Goal: Find specific page/section: Locate a particular part of the current website

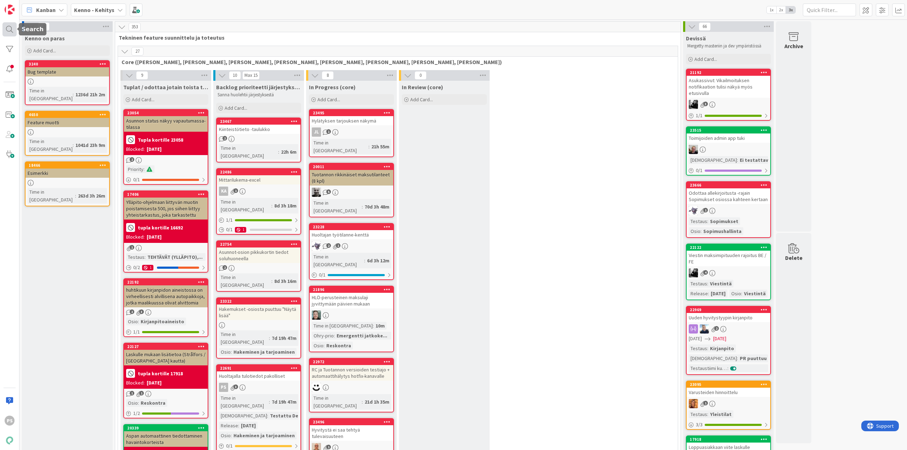
click at [8, 25] on div at bounding box center [9, 29] width 14 height 14
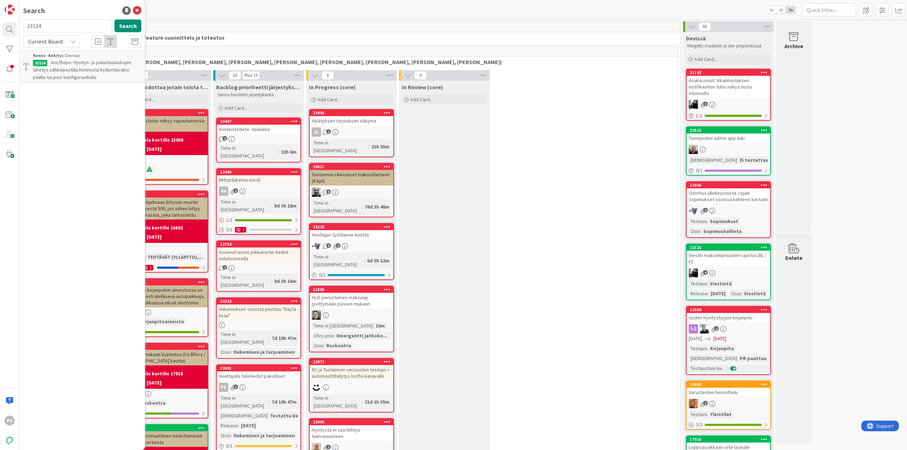
click at [367, 10] on div "Kanban Kenno - Kehitys 1x 2x 3x" at bounding box center [463, 9] width 888 height 19
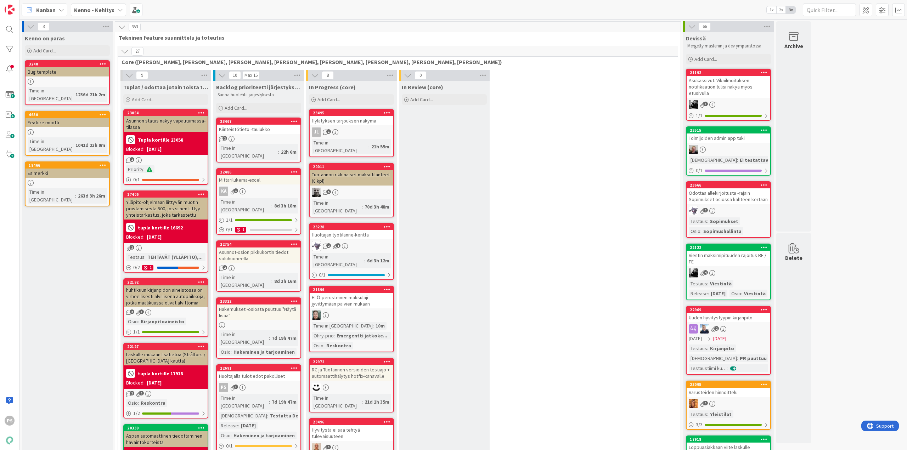
click at [117, 7] on icon at bounding box center [120, 10] width 6 height 6
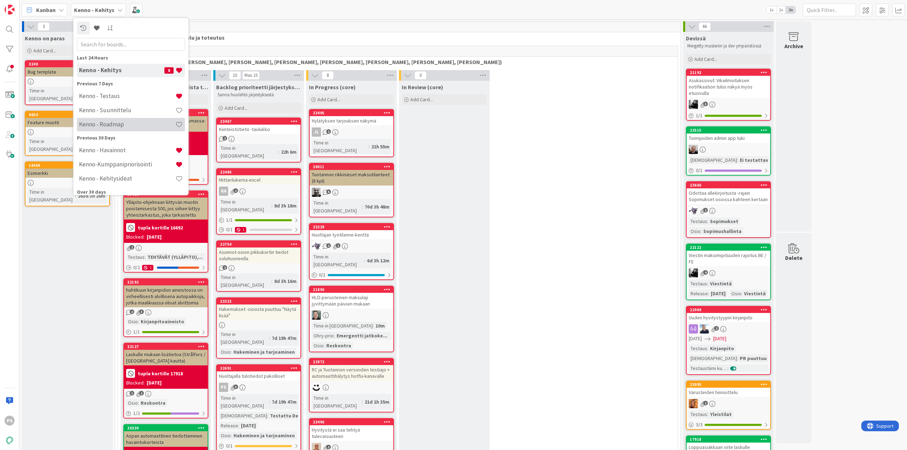
click at [110, 124] on h4 "Kenno - Roadmap" at bounding box center [127, 124] width 96 height 7
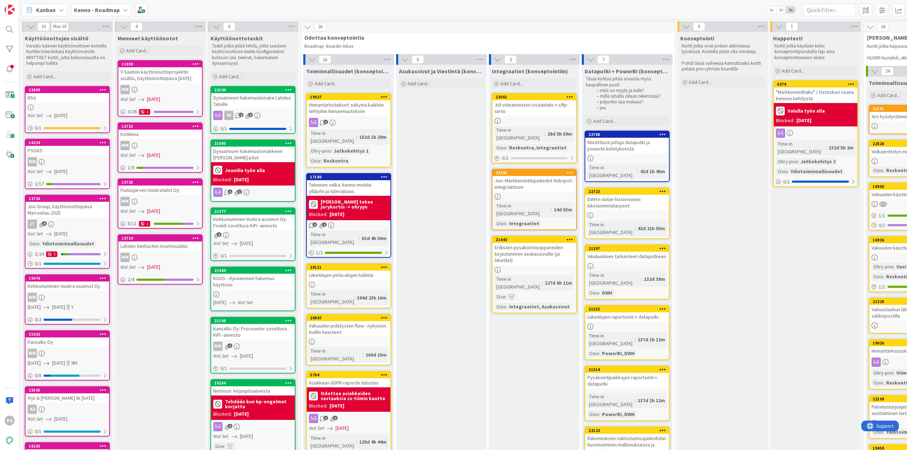
click at [50, 209] on div "Joo Group, käyttöönottopäivä Marraskuu 2025" at bounding box center [68, 210] width 84 height 16
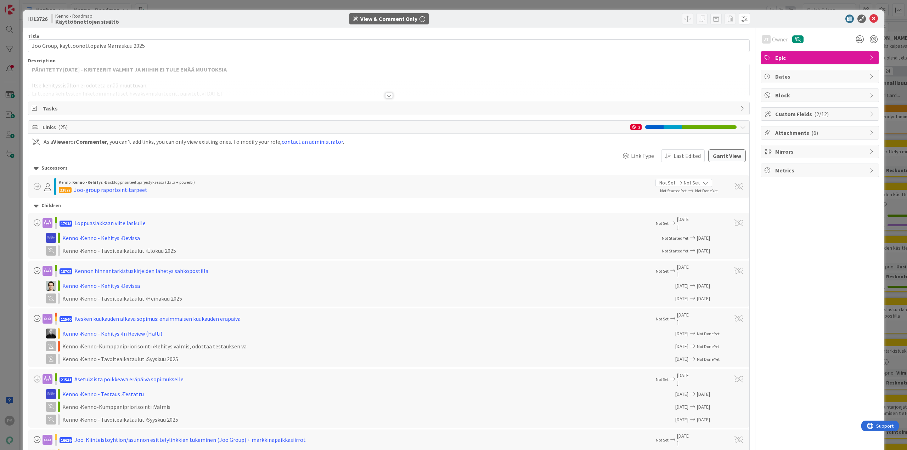
click at [386, 94] on div at bounding box center [389, 96] width 8 height 6
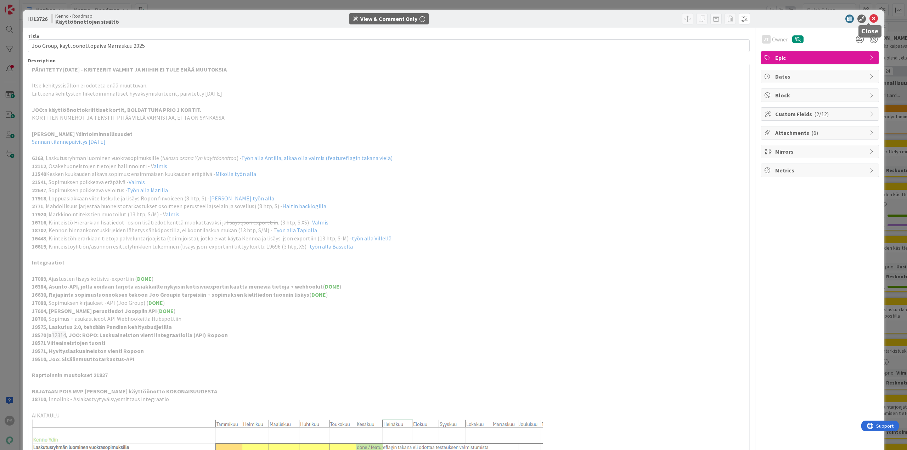
click at [870, 18] on icon at bounding box center [874, 19] width 9 height 9
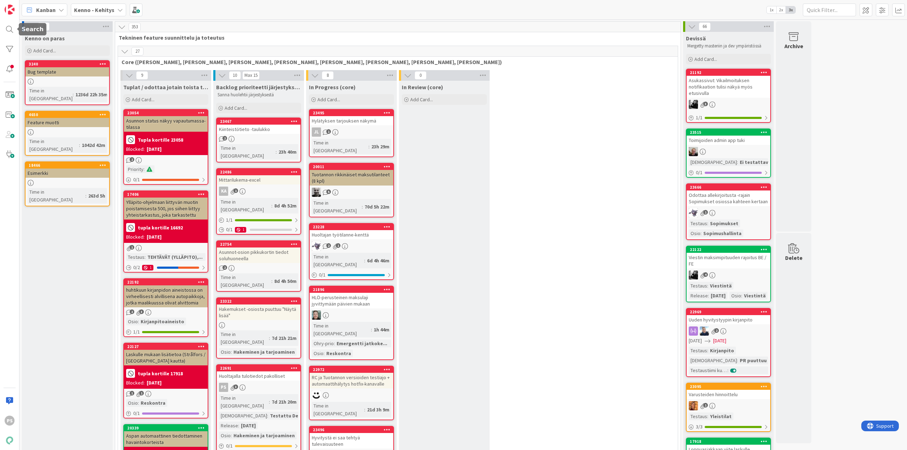
click at [10, 29] on div at bounding box center [9, 29] width 14 height 14
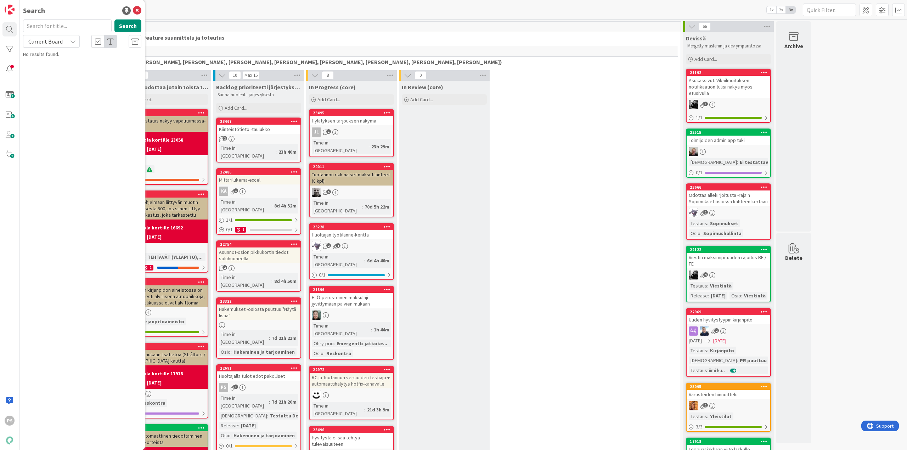
click at [44, 26] on input "text" at bounding box center [67, 25] width 89 height 13
type input "22637"
click at [72, 41] on icon at bounding box center [73, 42] width 6 height 6
click at [58, 71] on span "All Boards" at bounding box center [64, 71] width 74 height 11
click at [100, 61] on span "Poikkeava veloitus sopimukselle" at bounding box center [84, 62] width 69 height 6
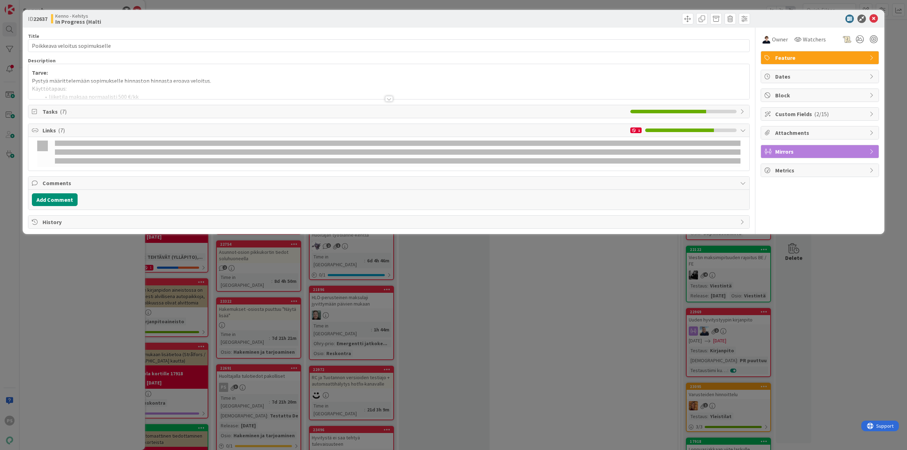
click at [389, 99] on div at bounding box center [389, 99] width 8 height 6
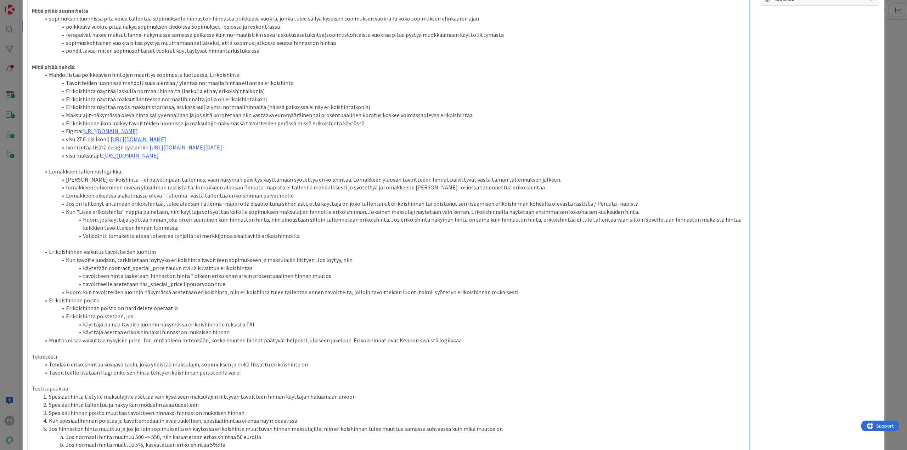
scroll to position [213, 0]
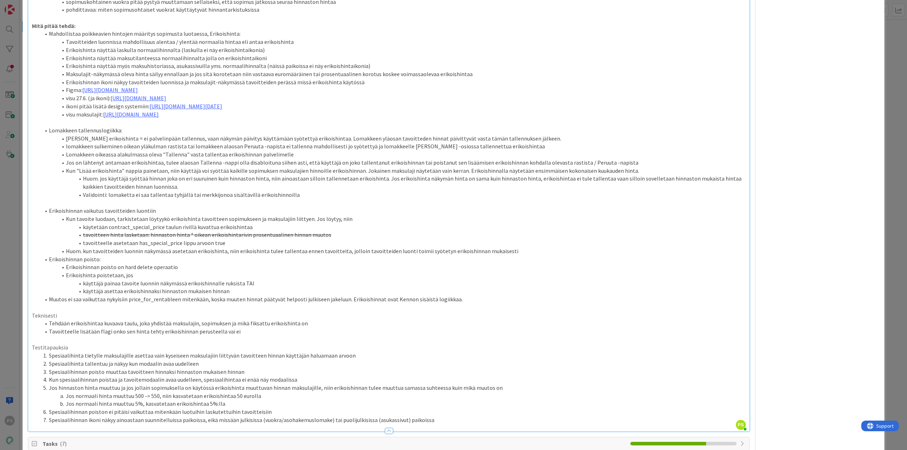
click at [387, 428] on div at bounding box center [389, 431] width 8 height 6
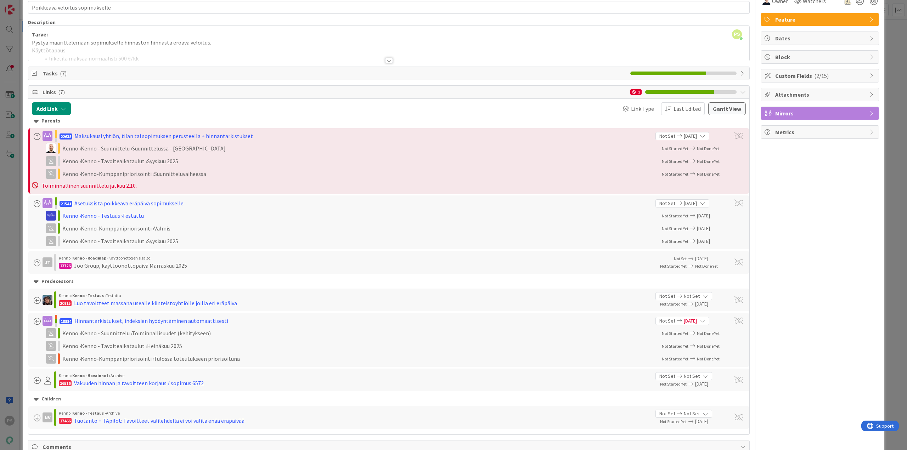
scroll to position [0, 0]
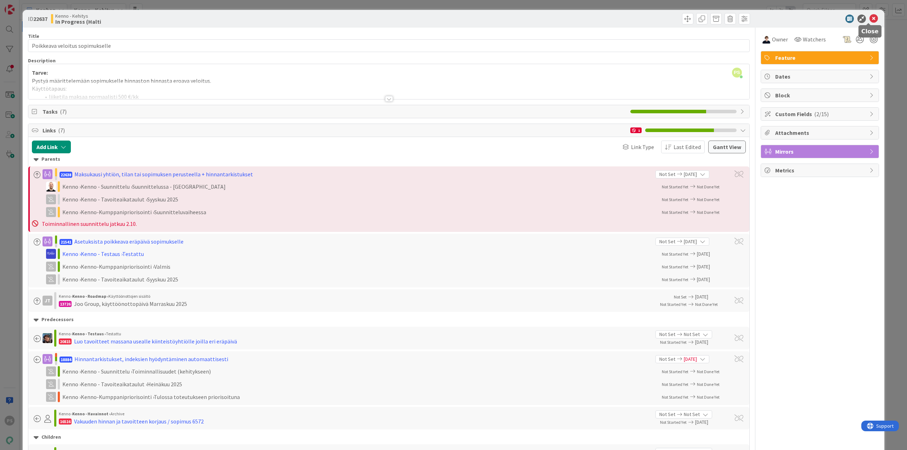
click at [870, 18] on icon at bounding box center [874, 19] width 9 height 9
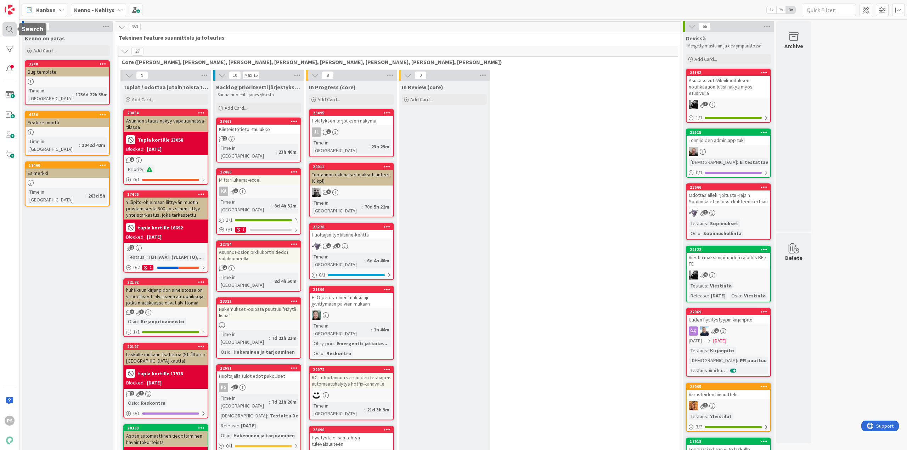
click at [10, 27] on div at bounding box center [9, 29] width 14 height 14
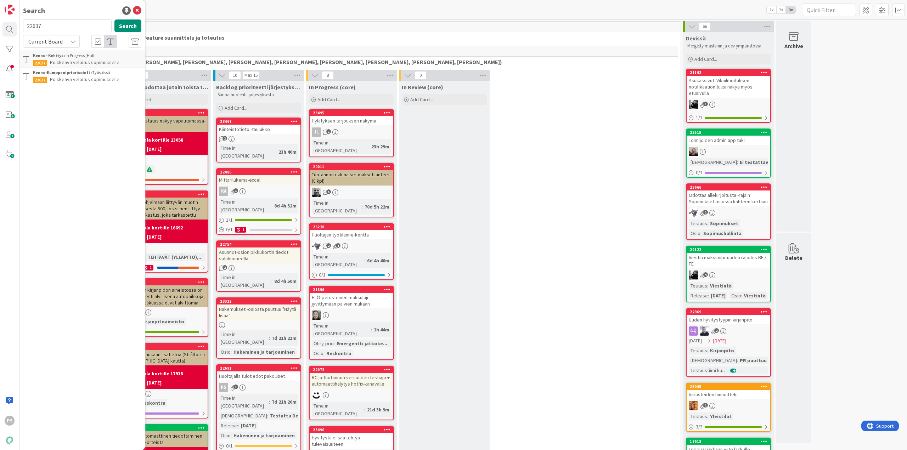
click at [30, 23] on input "22637" at bounding box center [67, 25] width 89 height 13
type input "11540"
click at [130, 27] on button "Search" at bounding box center [127, 25] width 27 height 13
click at [77, 59] on p "Kesken kuukauden alkava sopimus: ensimmäisen kuukauden eräpäivä" at bounding box center [87, 66] width 108 height 15
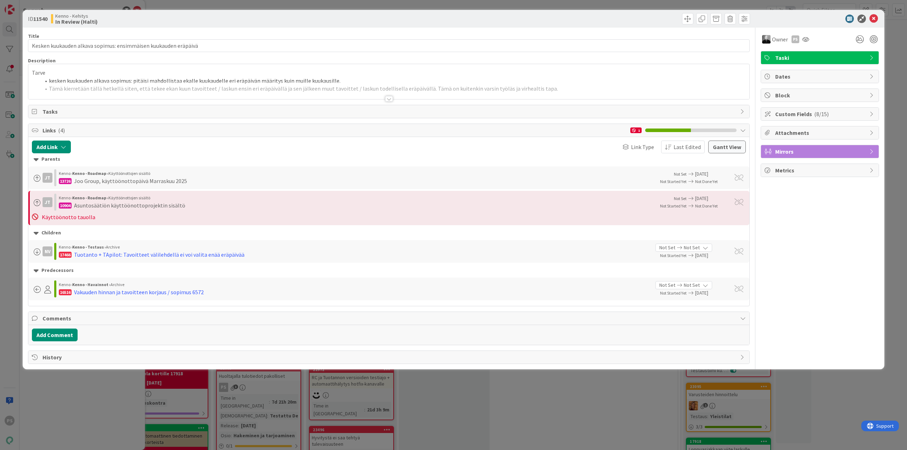
click at [391, 99] on div at bounding box center [389, 99] width 8 height 6
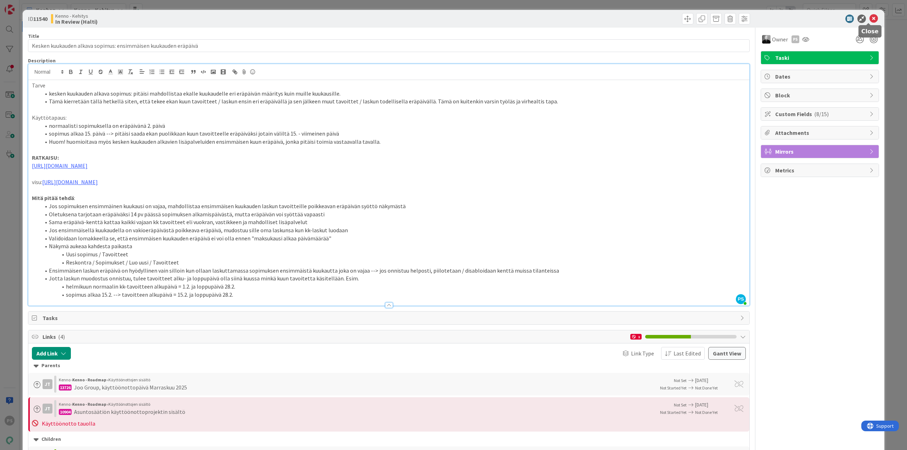
click at [871, 17] on icon at bounding box center [874, 19] width 9 height 9
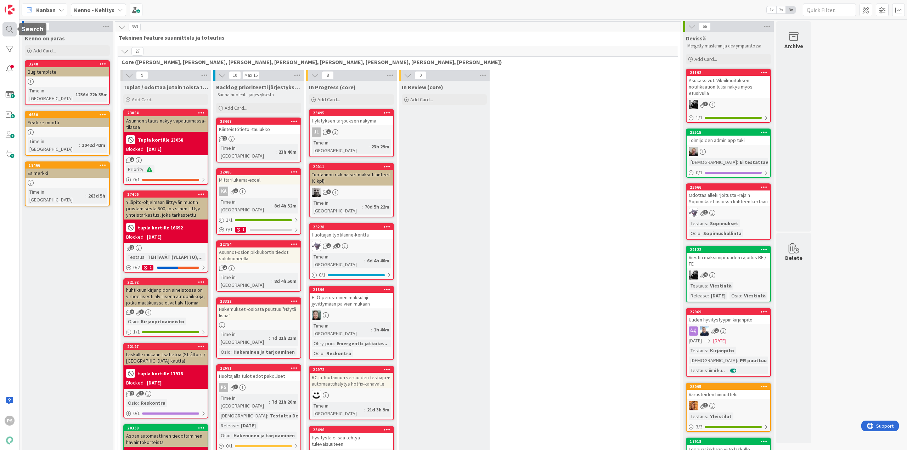
click at [10, 27] on div at bounding box center [9, 29] width 14 height 14
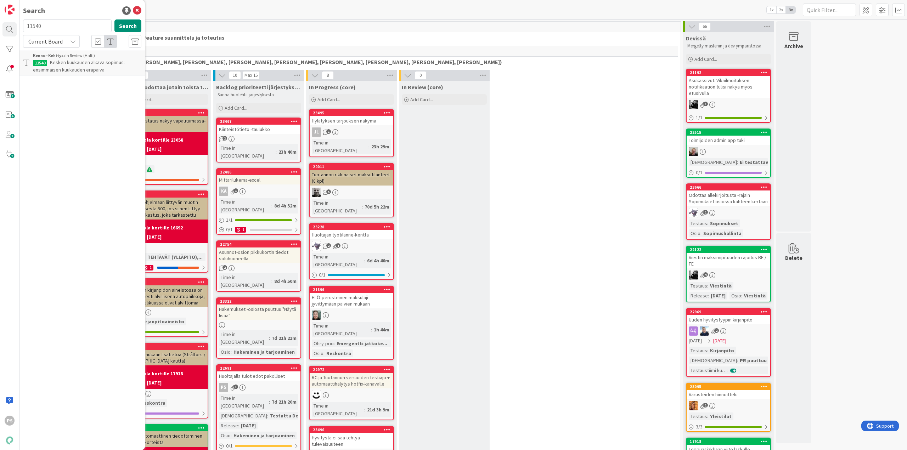
click at [35, 26] on input "11540" at bounding box center [67, 25] width 89 height 13
type input "17361"
click at [71, 41] on icon at bounding box center [73, 42] width 6 height 6
click at [57, 69] on span "All Boards" at bounding box center [64, 71] width 74 height 11
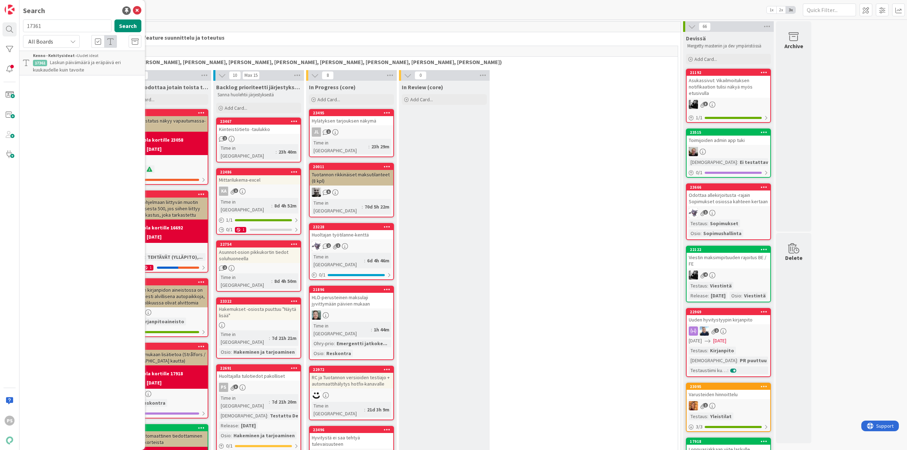
click at [84, 65] on span "Laskun päivämäärä ja eräpäivä eri kuukaudelle kuin tavoite" at bounding box center [77, 66] width 88 height 14
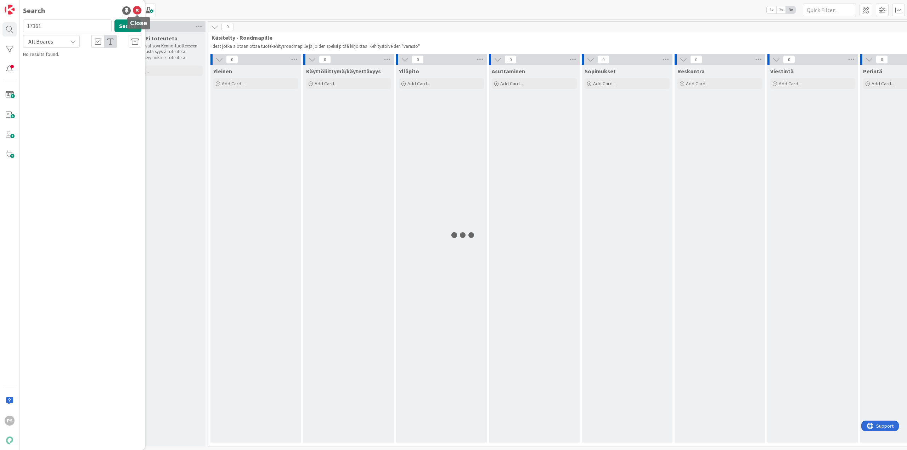
click at [137, 10] on icon at bounding box center [137, 10] width 9 height 9
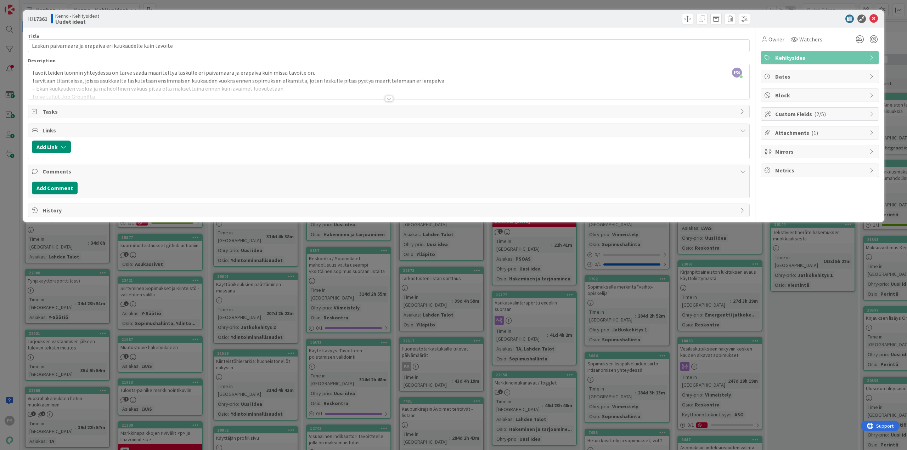
click at [387, 100] on div at bounding box center [389, 99] width 8 height 6
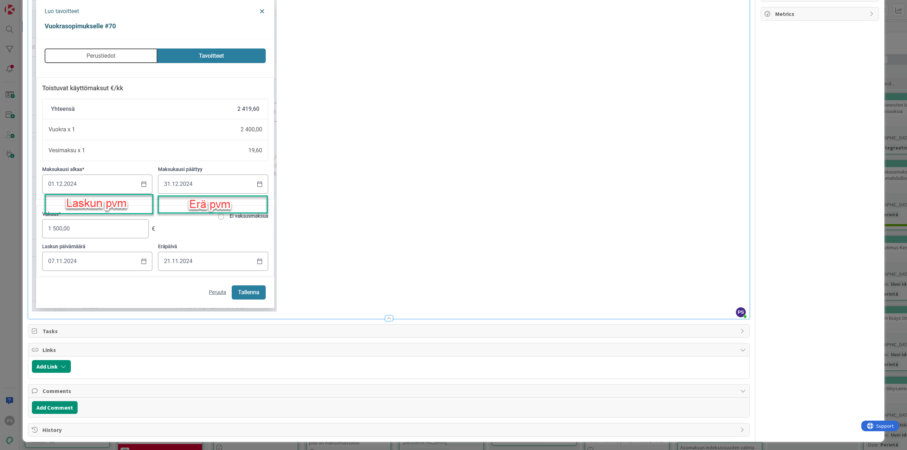
scroll to position [158, 0]
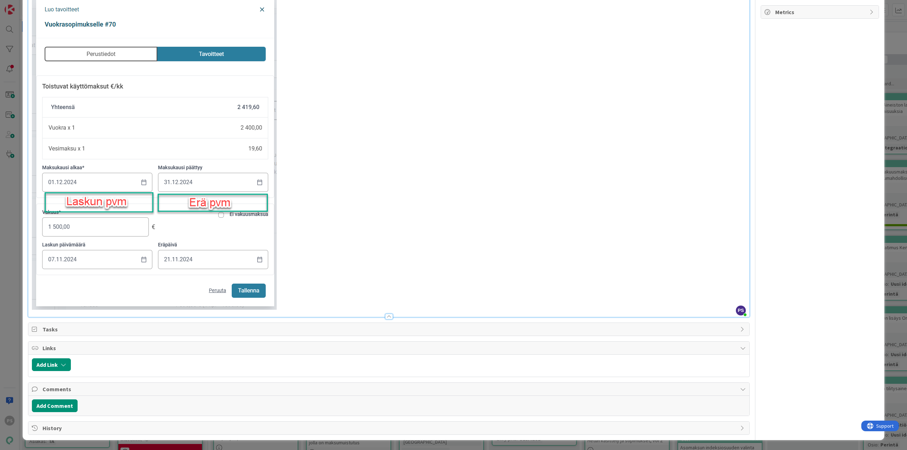
click at [386, 319] on div at bounding box center [389, 317] width 8 height 6
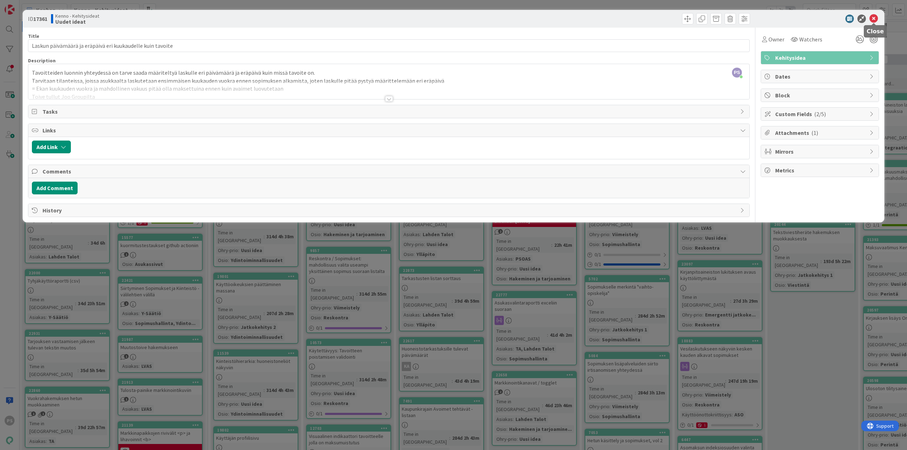
click at [875, 19] on icon at bounding box center [874, 19] width 9 height 9
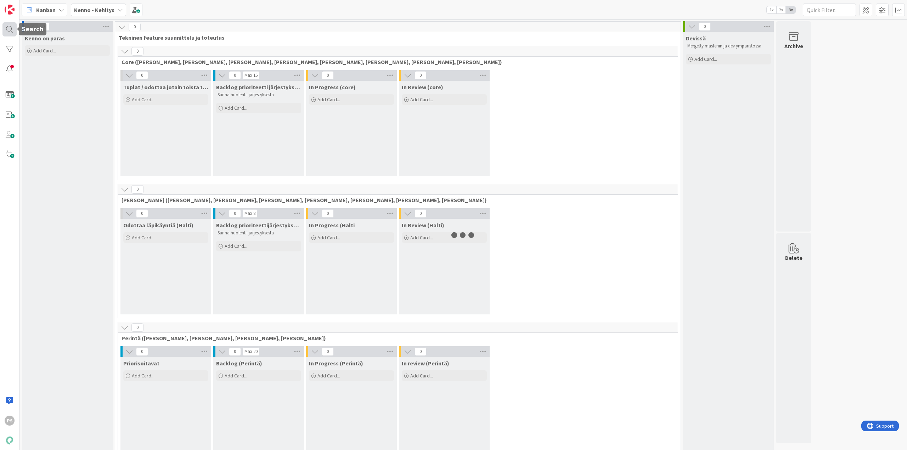
click at [8, 27] on div at bounding box center [9, 29] width 14 height 14
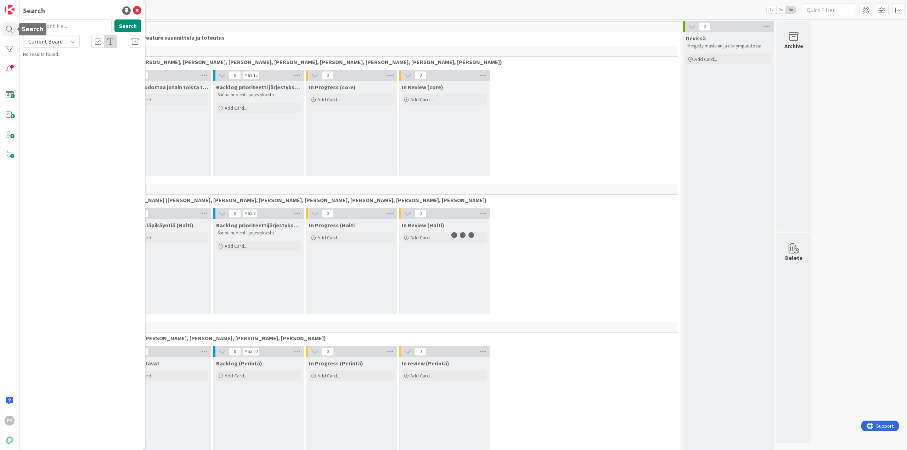
click at [40, 25] on div "Search" at bounding box center [33, 29] width 28 height 12
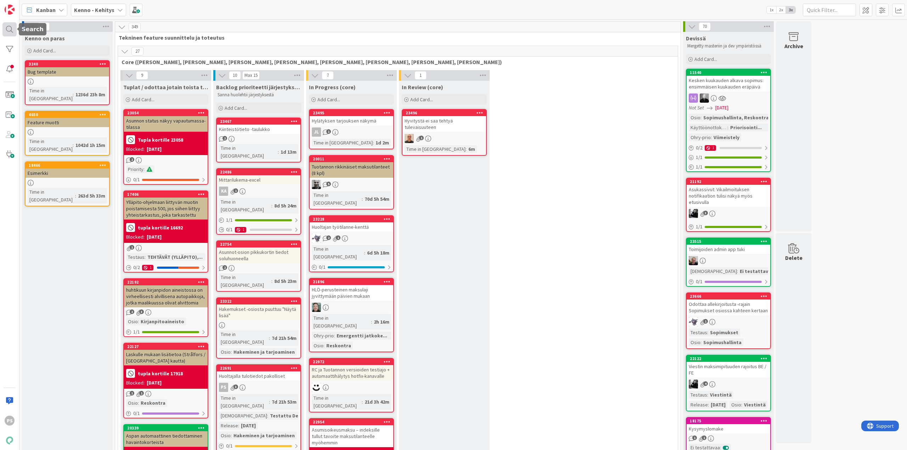
click at [3, 27] on div at bounding box center [9, 29] width 14 height 14
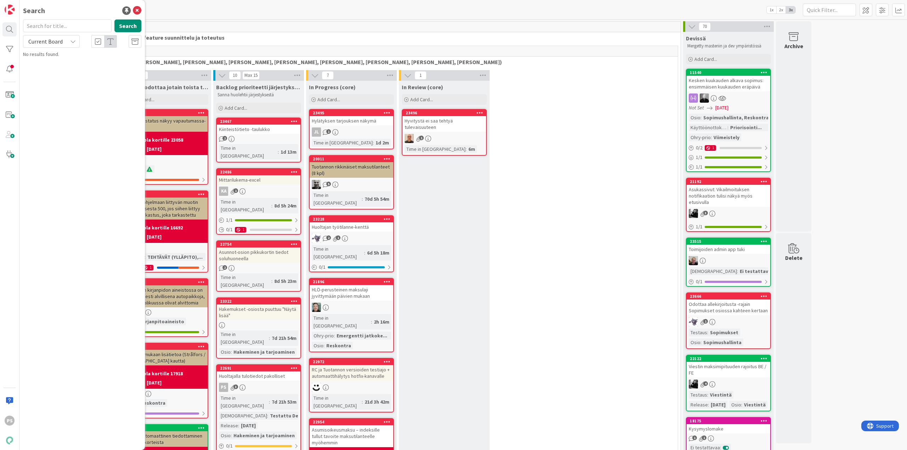
click at [49, 28] on input "text" at bounding box center [67, 25] width 89 height 13
type input "23648"
click at [51, 39] on span "Current Board" at bounding box center [45, 41] width 34 height 7
click at [58, 76] on link "All Boards" at bounding box center [63, 70] width 81 height 13
click at [107, 64] on span "Tarkistuskirje: kahden hinnan salliminen tarkistuskirjeen aikajaksolle" at bounding box center [83, 66] width 100 height 14
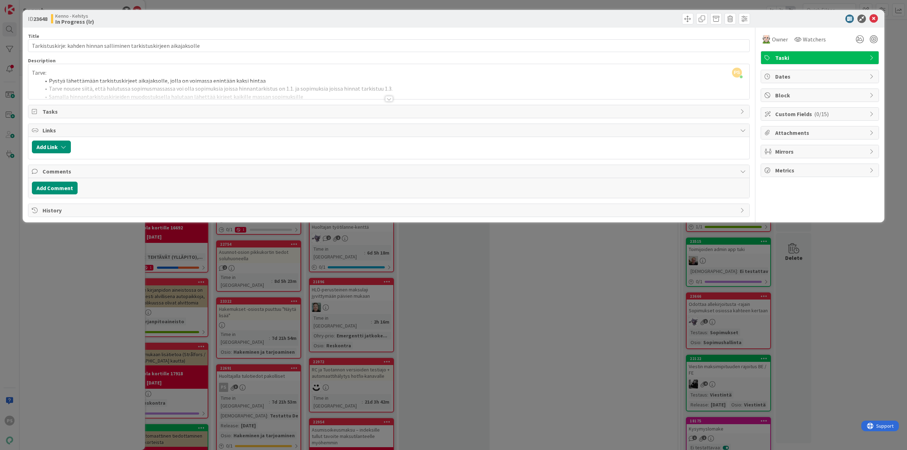
click at [389, 98] on div at bounding box center [389, 99] width 8 height 6
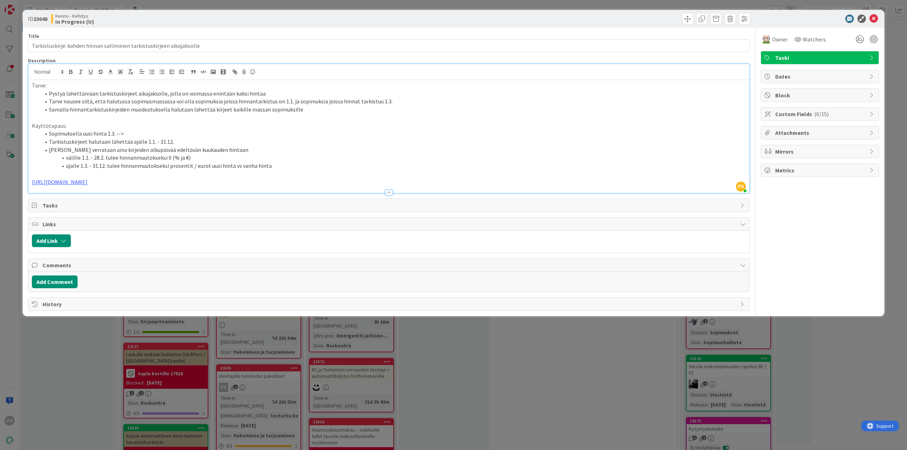
click at [390, 193] on div at bounding box center [389, 193] width 8 height 6
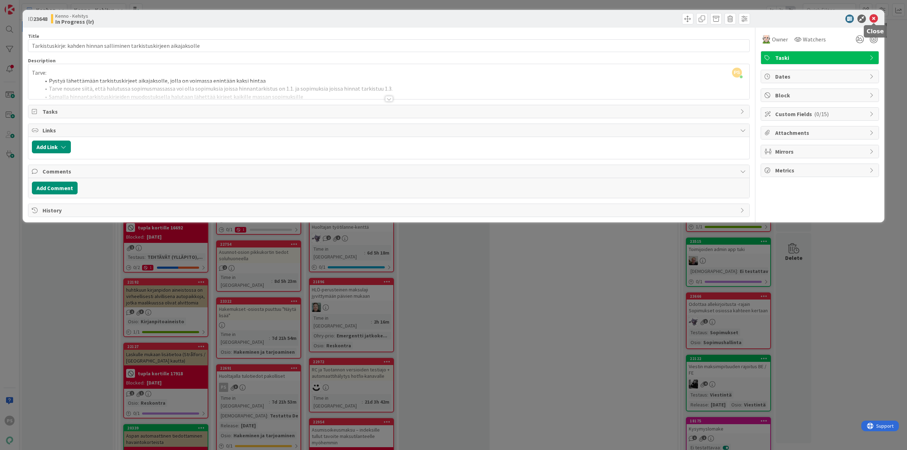
click at [874, 17] on icon at bounding box center [874, 19] width 9 height 9
